Goal: Task Accomplishment & Management: Manage account settings

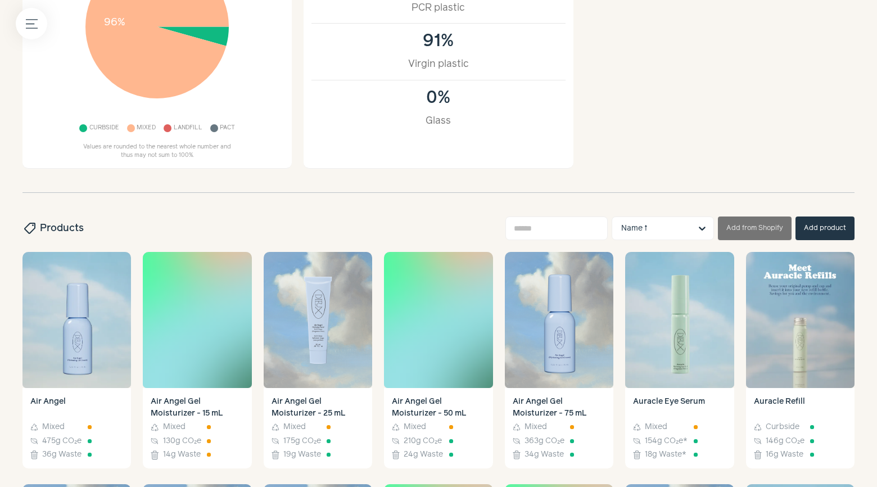
scroll to position [316, 0]
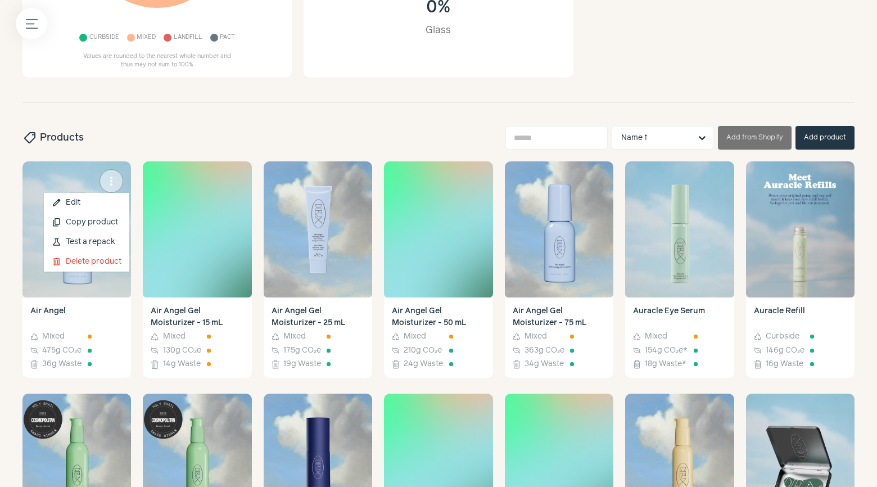
click at [115, 179] on span "more_vert" at bounding box center [111, 180] width 13 height 13
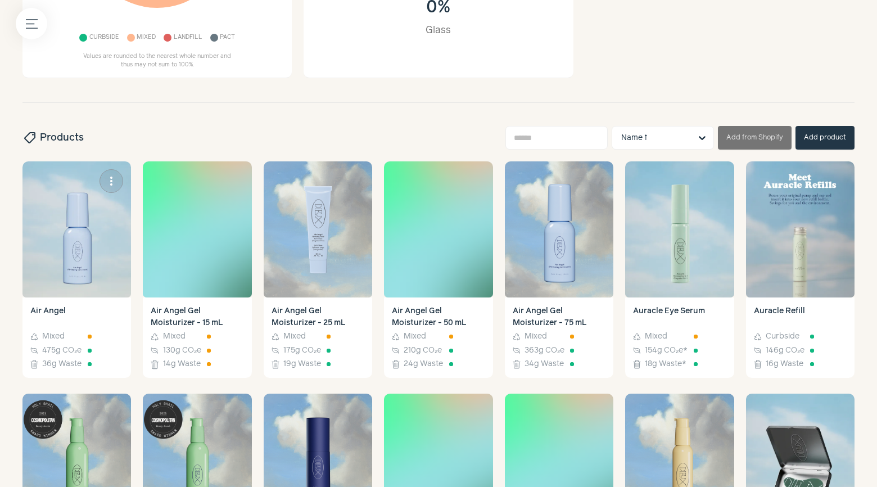
click at [94, 243] on img at bounding box center [76, 229] width 108 height 136
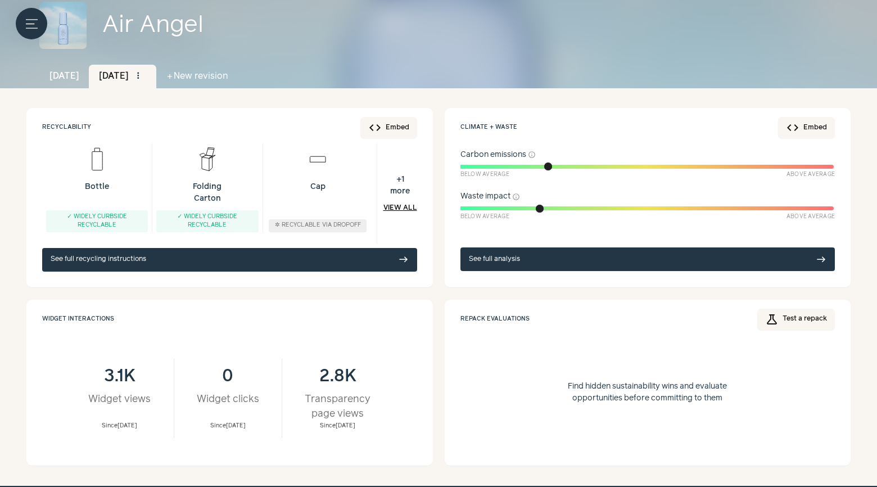
scroll to position [89, 0]
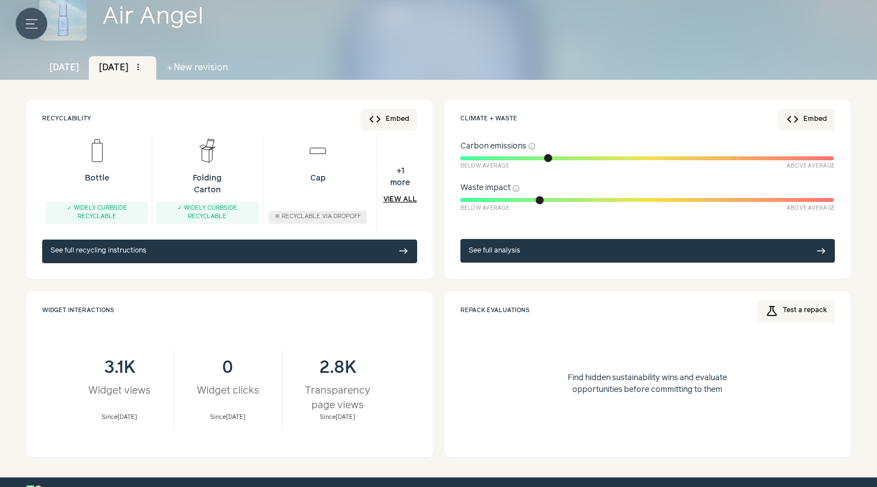
click at [28, 12] on button "Menu button" at bounding box center [31, 23] width 31 height 31
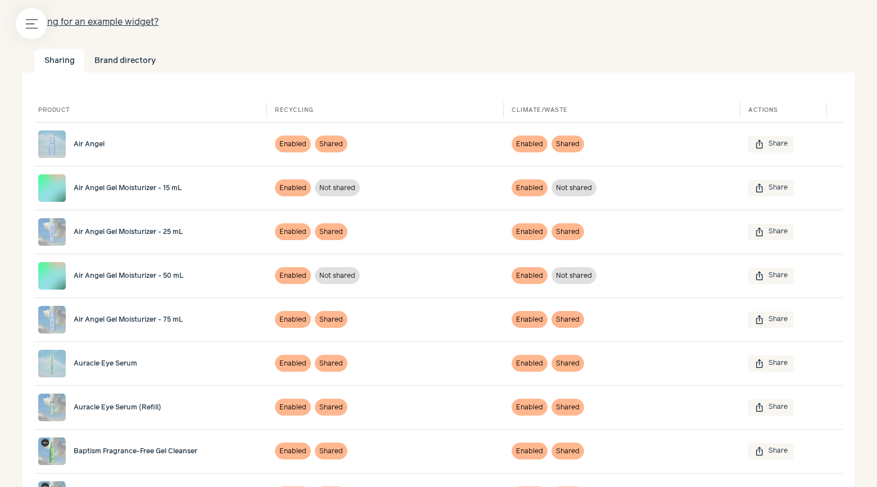
scroll to position [125, 0]
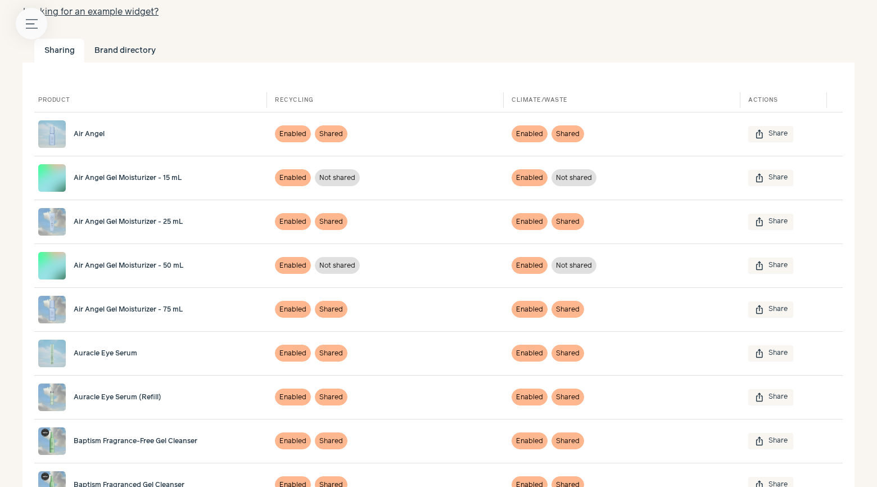
click at [26, 25] on icon "Menu button" at bounding box center [32, 24] width 12 height 12
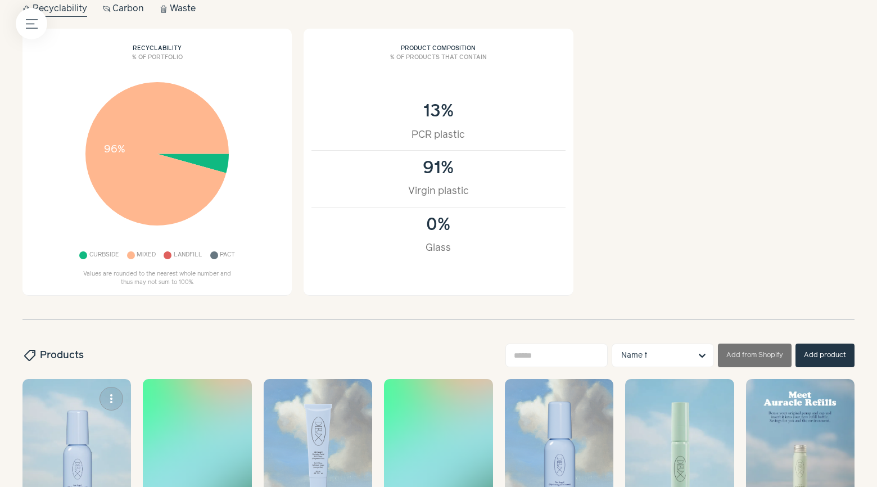
scroll to position [216, 0]
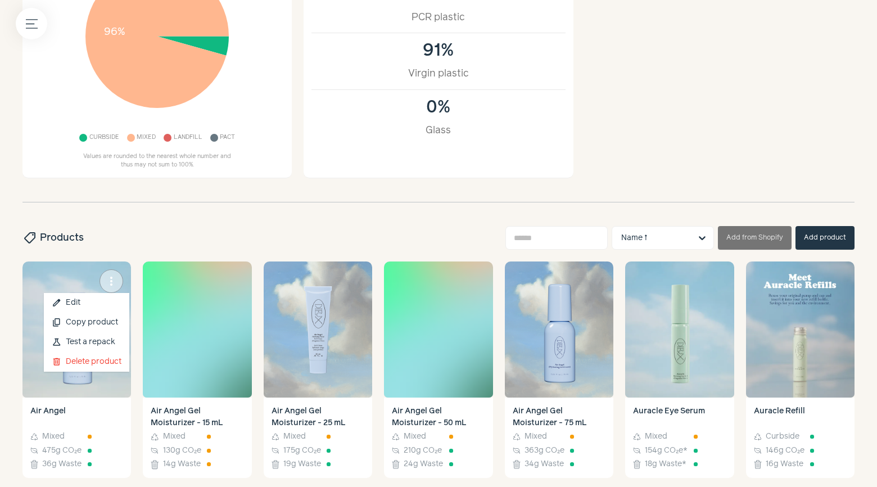
click at [118, 282] on button "more_vert" at bounding box center [111, 281] width 24 height 24
click at [99, 364] on button "delete Delete product" at bounding box center [86, 362] width 85 height 20
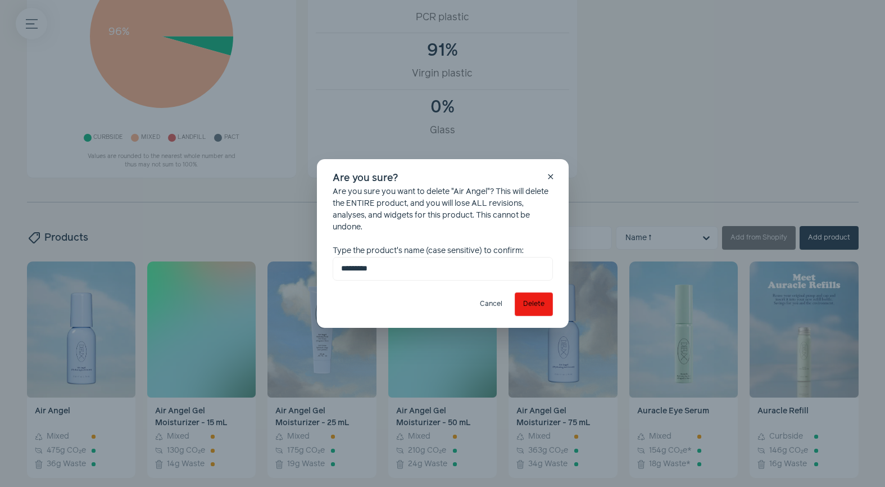
type input "*********"
click at [525, 306] on button "Delete" at bounding box center [534, 304] width 38 height 24
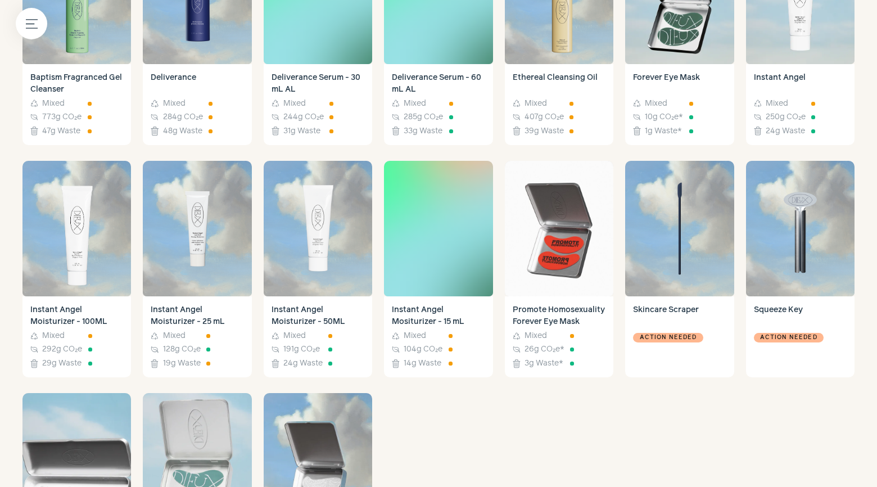
scroll to position [687, 0]
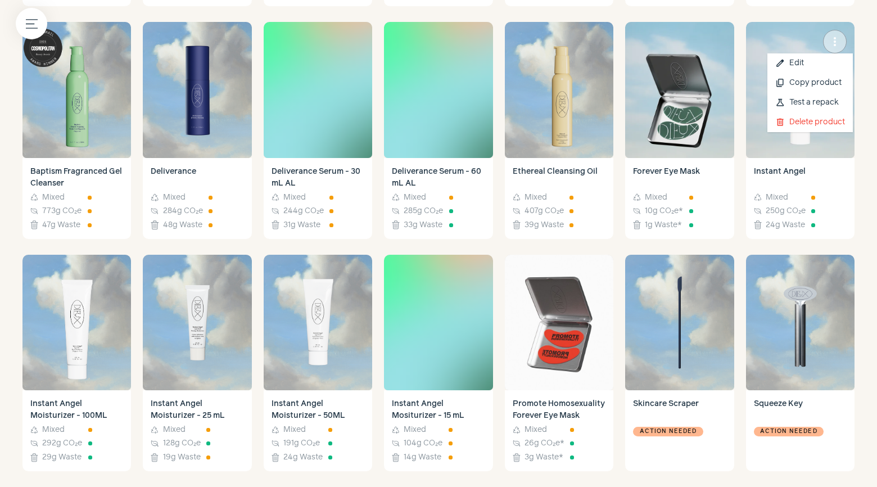
click at [833, 40] on span "more_vert" at bounding box center [834, 41] width 13 height 13
click at [814, 118] on button "delete Delete product" at bounding box center [809, 122] width 85 height 20
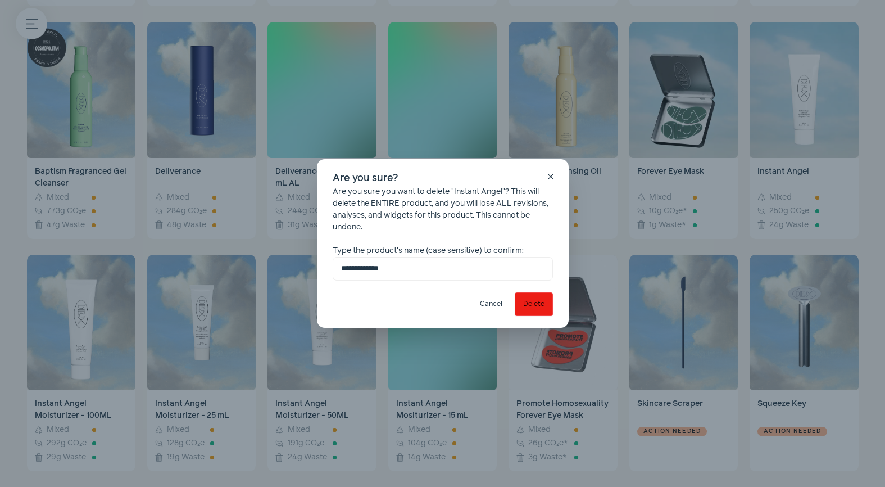
type input "**********"
click at [542, 311] on button "Delete" at bounding box center [534, 304] width 38 height 24
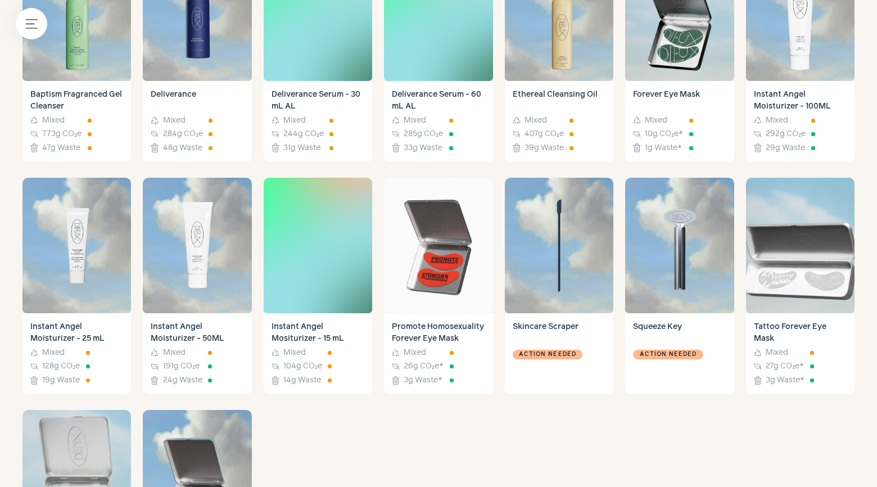
scroll to position [745, 0]
